Goal: Check status: Check status

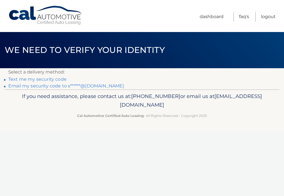
click at [57, 79] on link "Text me my security code" at bounding box center [37, 78] width 58 height 5
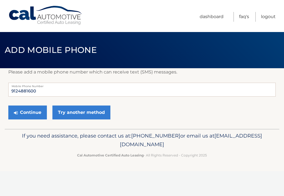
click at [31, 114] on button "Continue" at bounding box center [27, 112] width 39 height 14
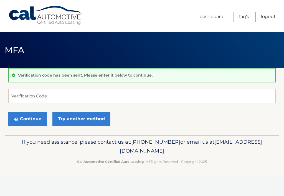
click at [29, 120] on button "Continue" at bounding box center [27, 119] width 39 height 14
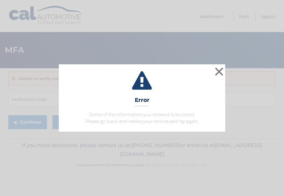
click at [223, 73] on button "×" at bounding box center [219, 71] width 11 height 11
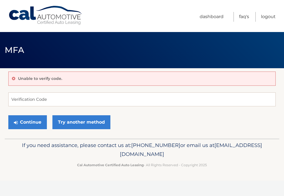
click at [88, 123] on link "Try another method" at bounding box center [81, 122] width 58 height 14
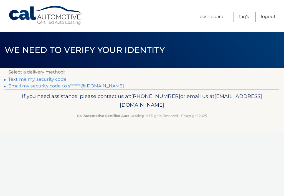
click at [55, 78] on link "Text me my security code" at bounding box center [37, 78] width 58 height 5
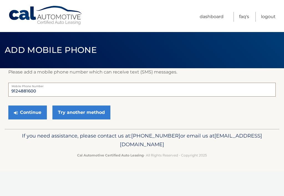
click at [64, 91] on input "9124881600" at bounding box center [142, 89] width 268 height 14
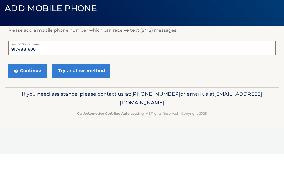
type input "9174881600"
click at [32, 105] on button "Continue" at bounding box center [27, 112] width 39 height 14
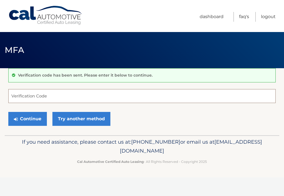
click at [27, 95] on input "Verification Code" at bounding box center [142, 96] width 268 height 14
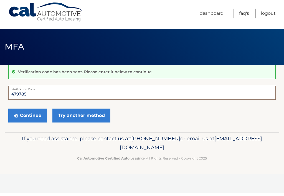
type input "479785"
click at [29, 114] on button "Continue" at bounding box center [27, 119] width 39 height 14
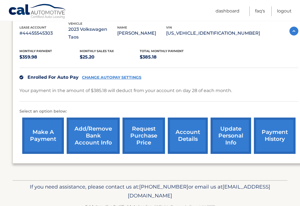
scroll to position [101, 0]
click at [146, 128] on link "request purchase price" at bounding box center [143, 136] width 42 height 36
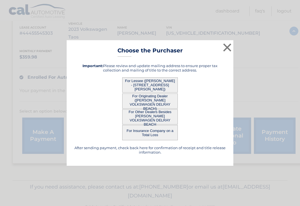
click at [160, 90] on button "For Lessee ([PERSON_NAME] - [STREET_ADDRESS][PERSON_NAME])" at bounding box center [150, 84] width 56 height 15
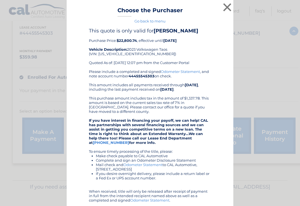
click at [230, 6] on button "×" at bounding box center [227, 7] width 11 height 11
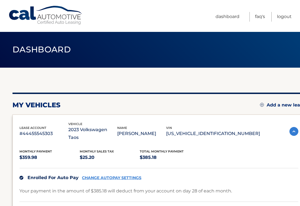
scroll to position [0, 0]
